Goal: Task Accomplishment & Management: Use online tool/utility

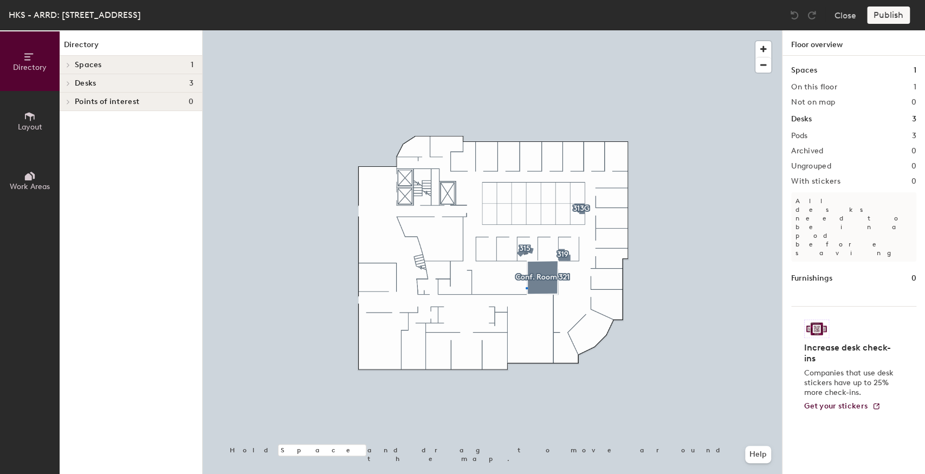
click at [526, 30] on div at bounding box center [493, 30] width 580 height 0
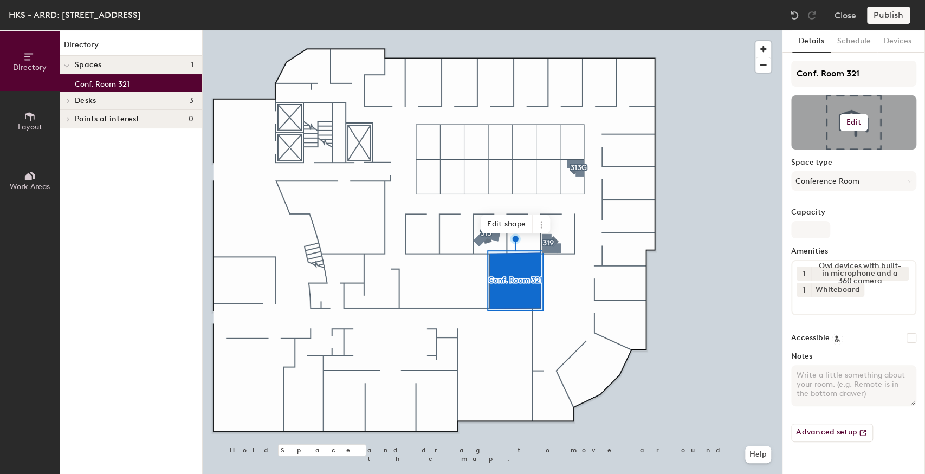
click at [848, 123] on h6 "Edit" at bounding box center [854, 122] width 15 height 9
click at [822, 152] on input "file" at bounding box center [863, 154] width 124 height 16
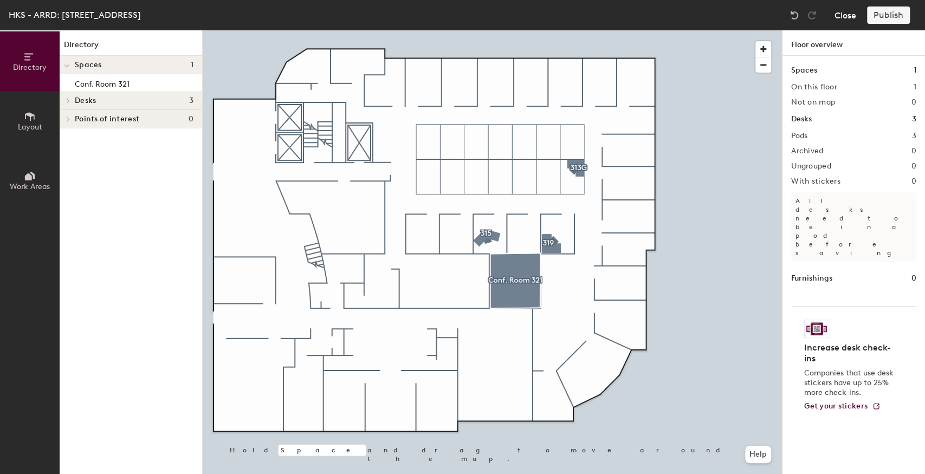
click at [846, 12] on button "Close" at bounding box center [846, 15] width 22 height 17
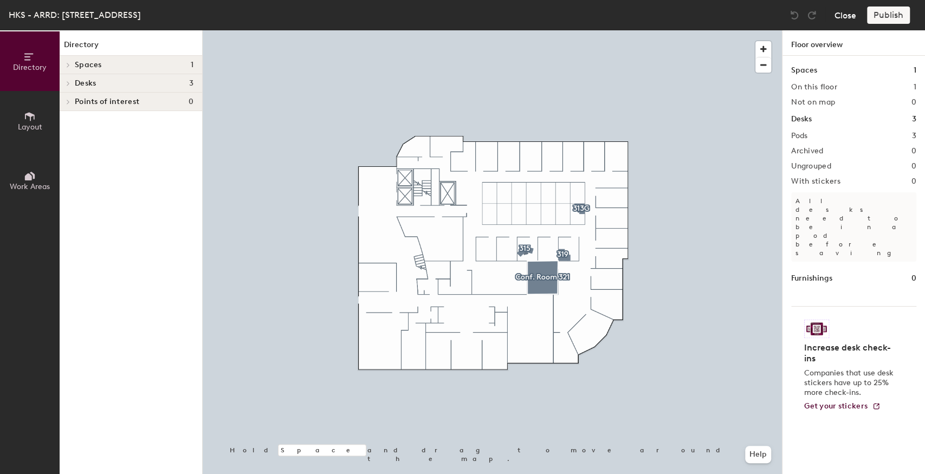
click at [840, 14] on button "Close" at bounding box center [846, 15] width 22 height 17
